Goal: Task Accomplishment & Management: Manage account settings

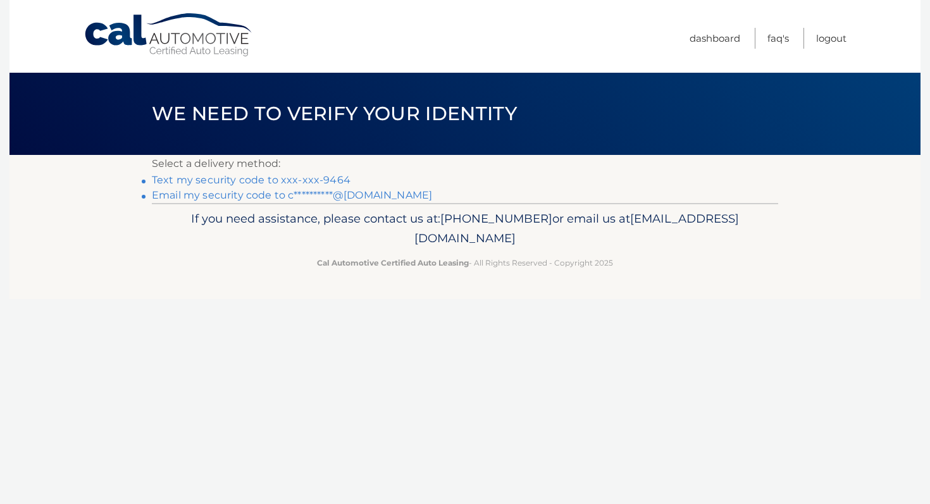
click at [325, 181] on link "Text my security code to xxx-xxx-9464" at bounding box center [251, 180] width 199 height 12
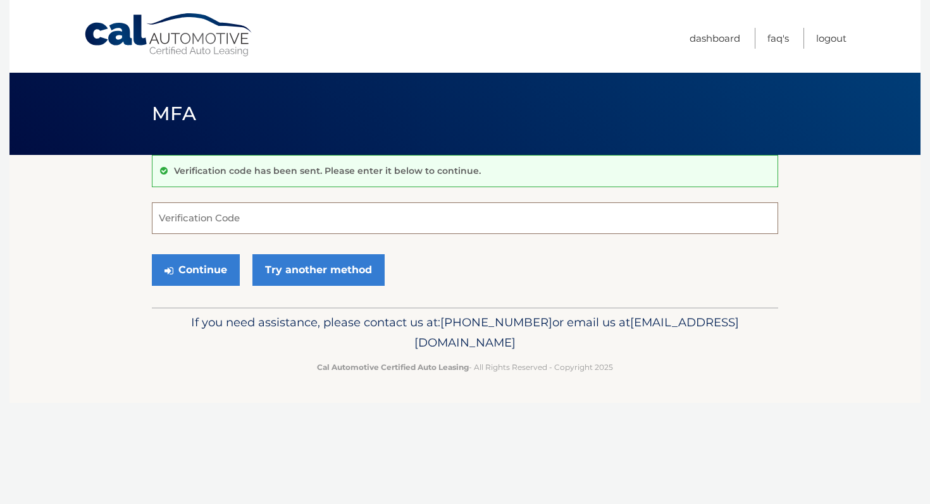
click at [272, 221] on input "Verification Code" at bounding box center [465, 218] width 626 height 32
type input "245693"
click at [194, 274] on button "Continue" at bounding box center [196, 270] width 88 height 32
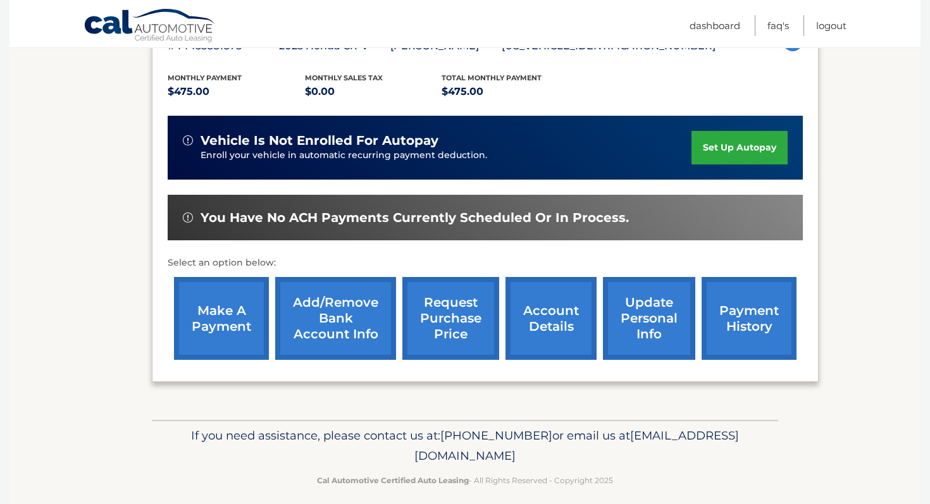
scroll to position [254, 0]
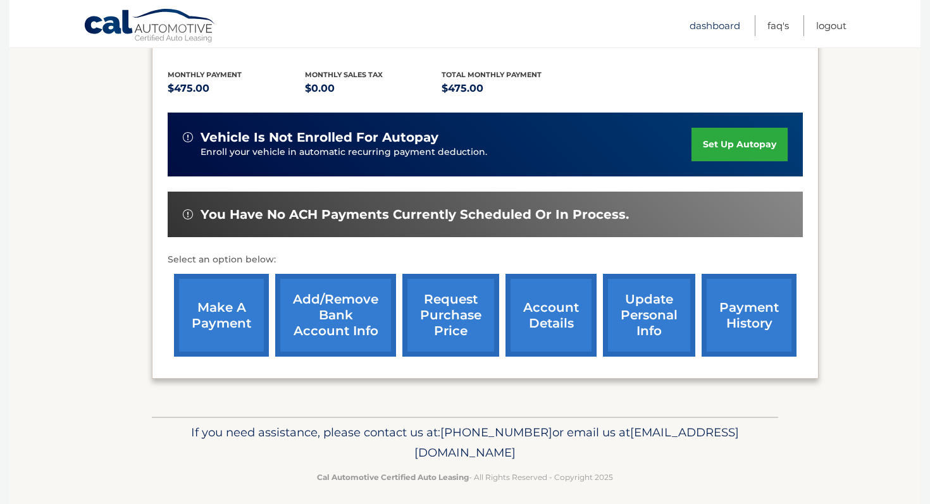
click at [698, 21] on link "Dashboard" at bounding box center [714, 25] width 51 height 21
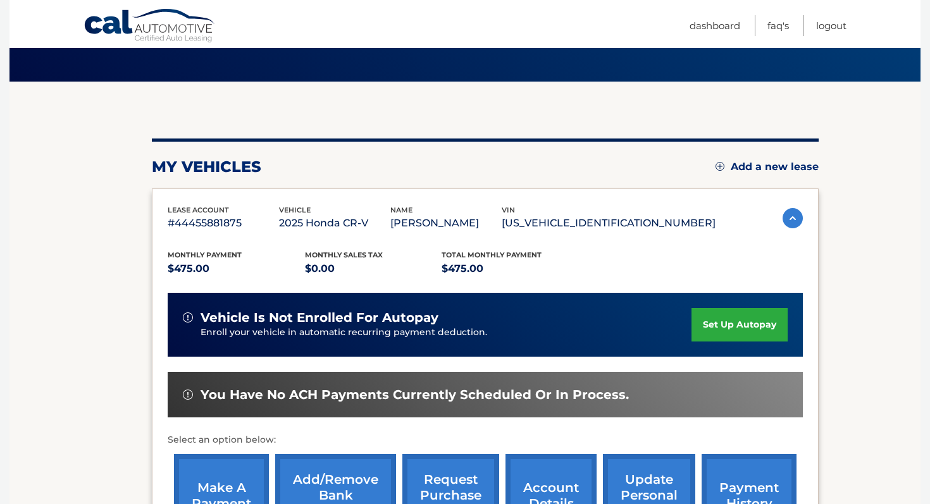
scroll to position [262, 0]
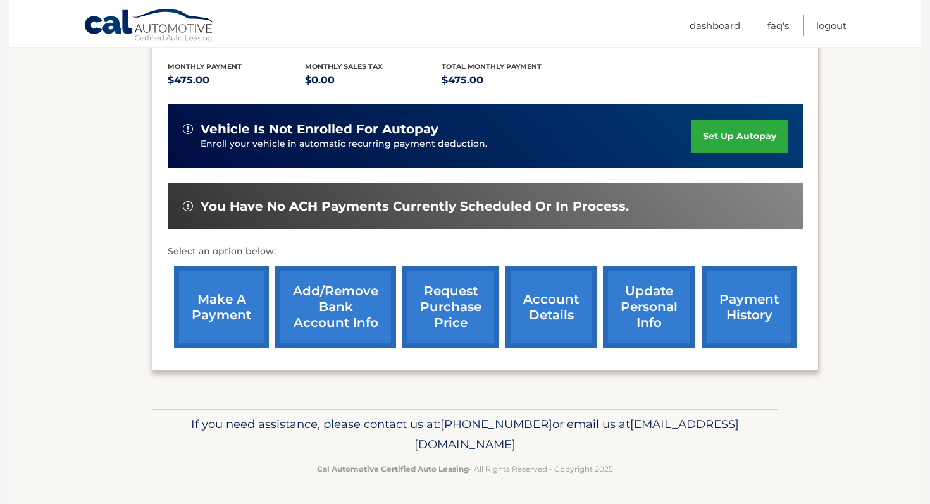
click at [536, 300] on link "account details" at bounding box center [550, 307] width 91 height 83
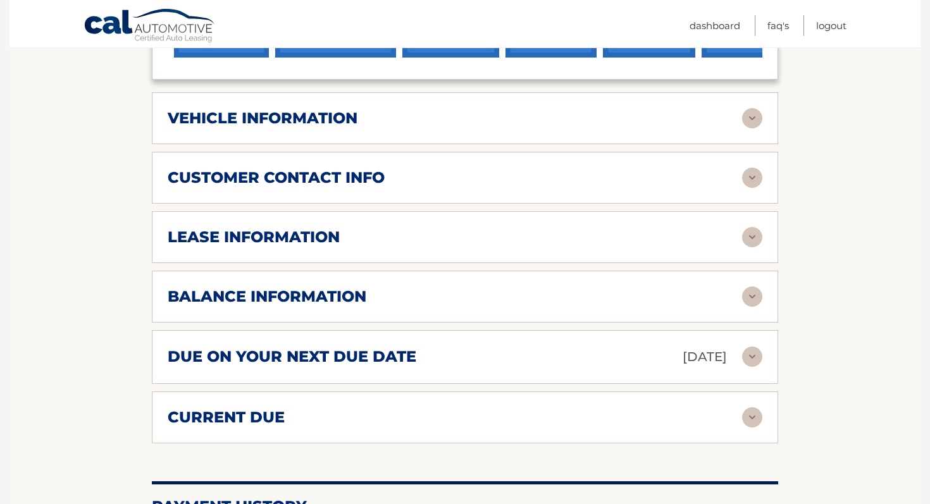
scroll to position [573, 0]
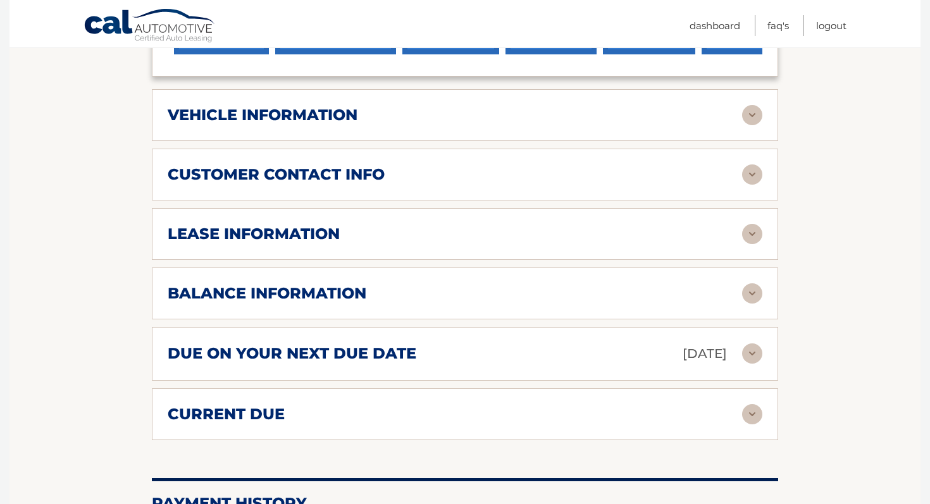
click at [748, 347] on img at bounding box center [752, 353] width 20 height 20
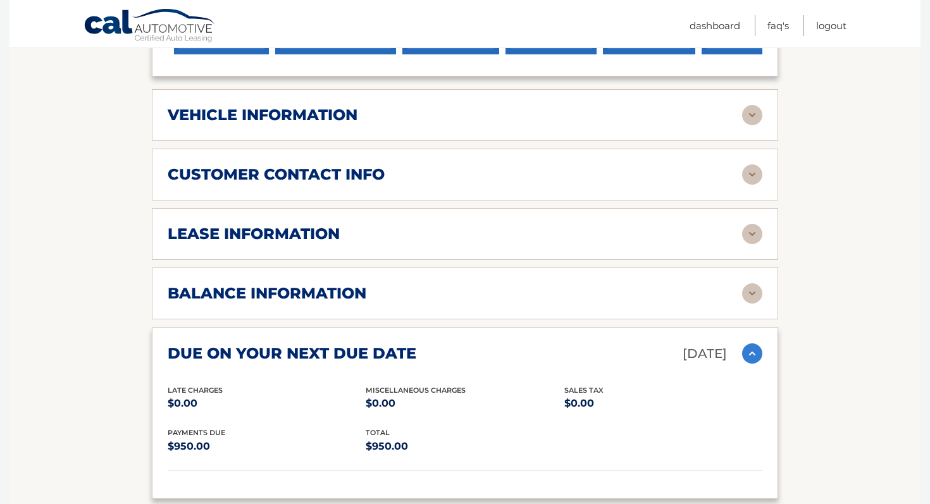
click at [754, 295] on img at bounding box center [752, 293] width 20 height 20
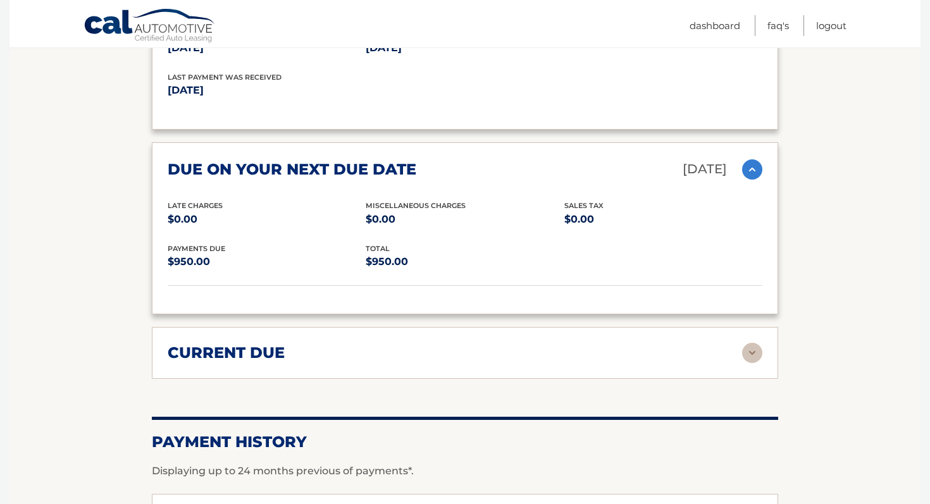
scroll to position [911, 0]
